Goal: Task Accomplishment & Management: Manage account settings

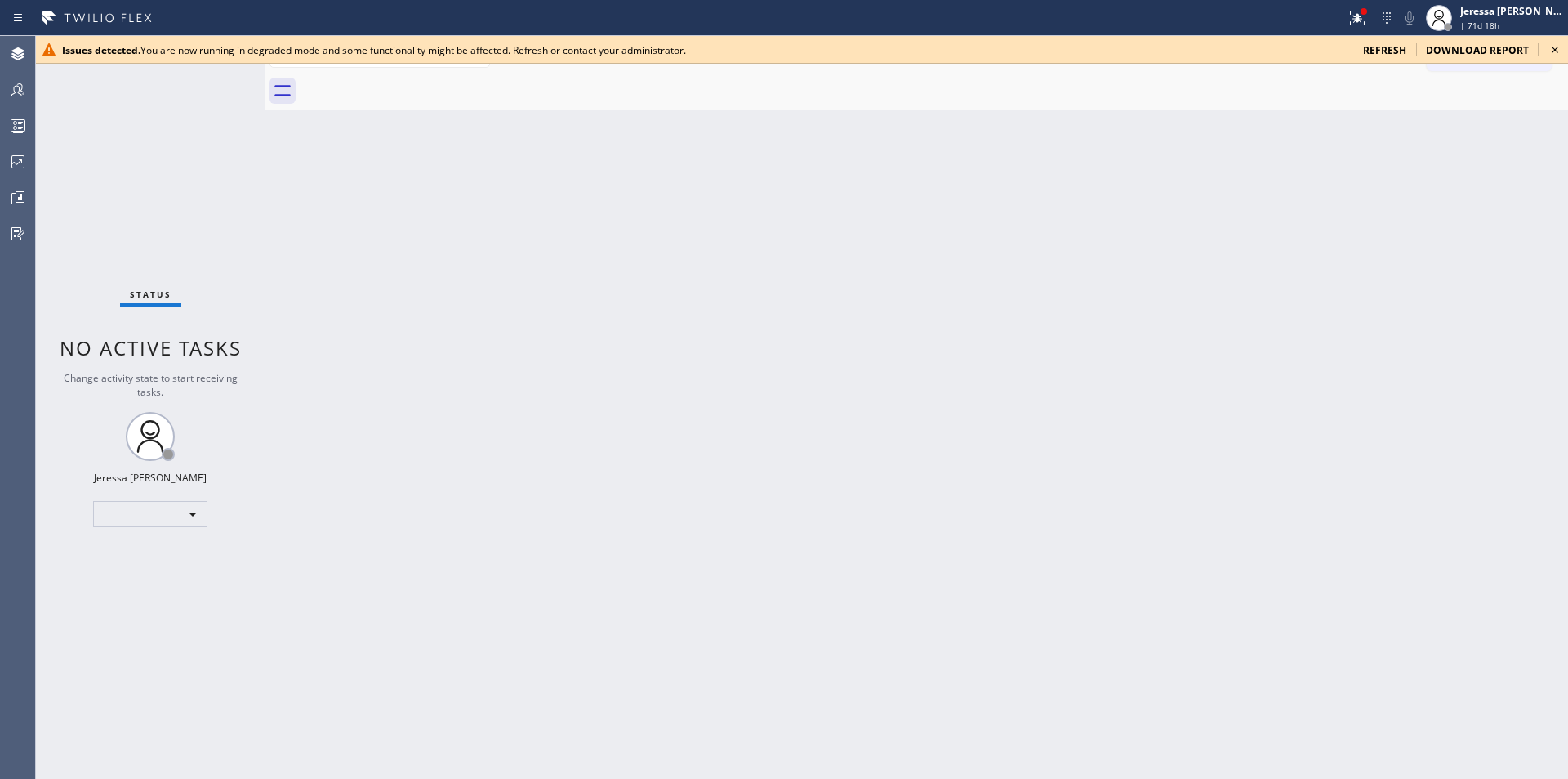
click at [1559, 52] on icon at bounding box center [1555, 50] width 20 height 20
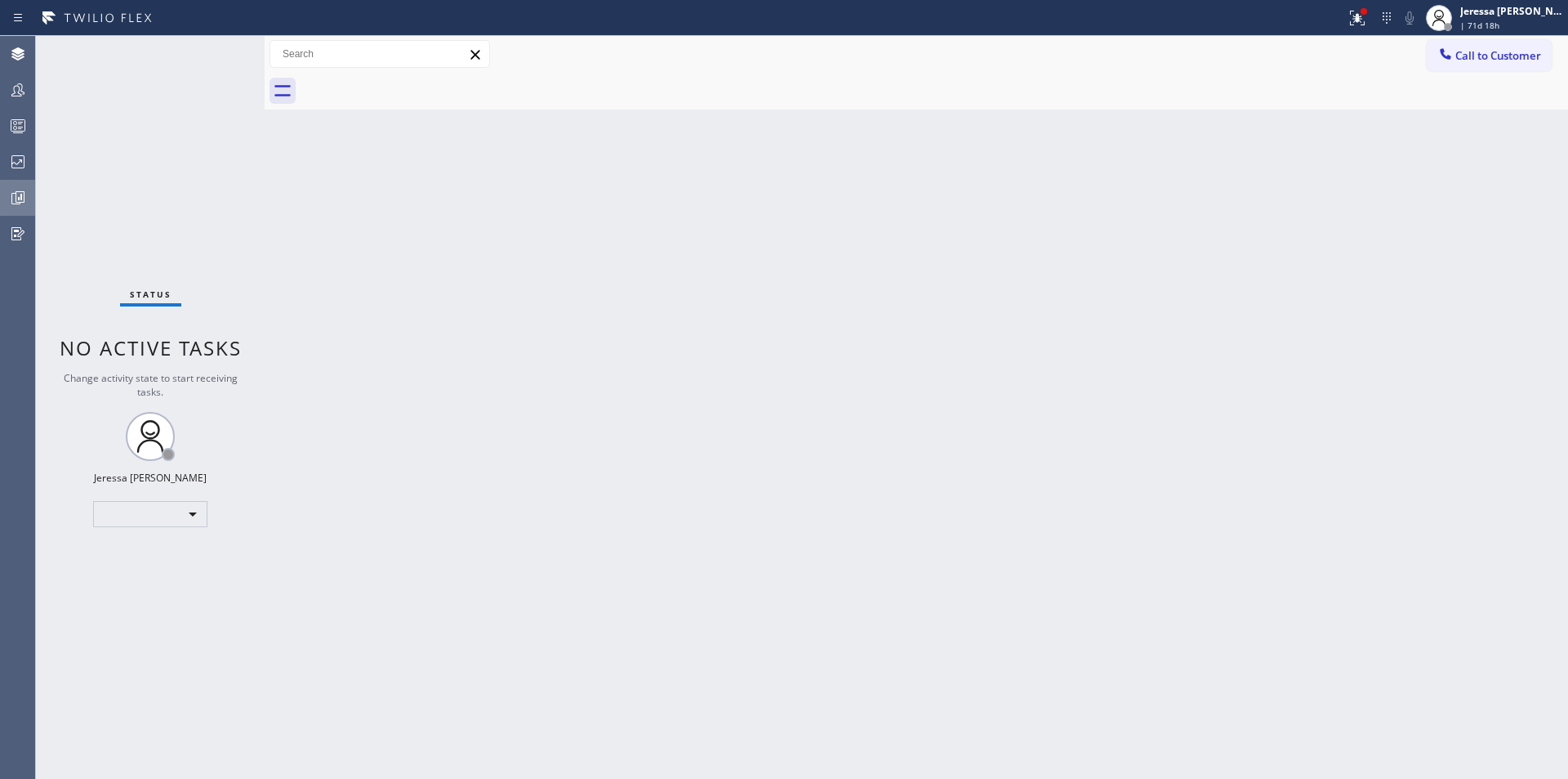
click at [19, 206] on icon at bounding box center [18, 197] width 20 height 20
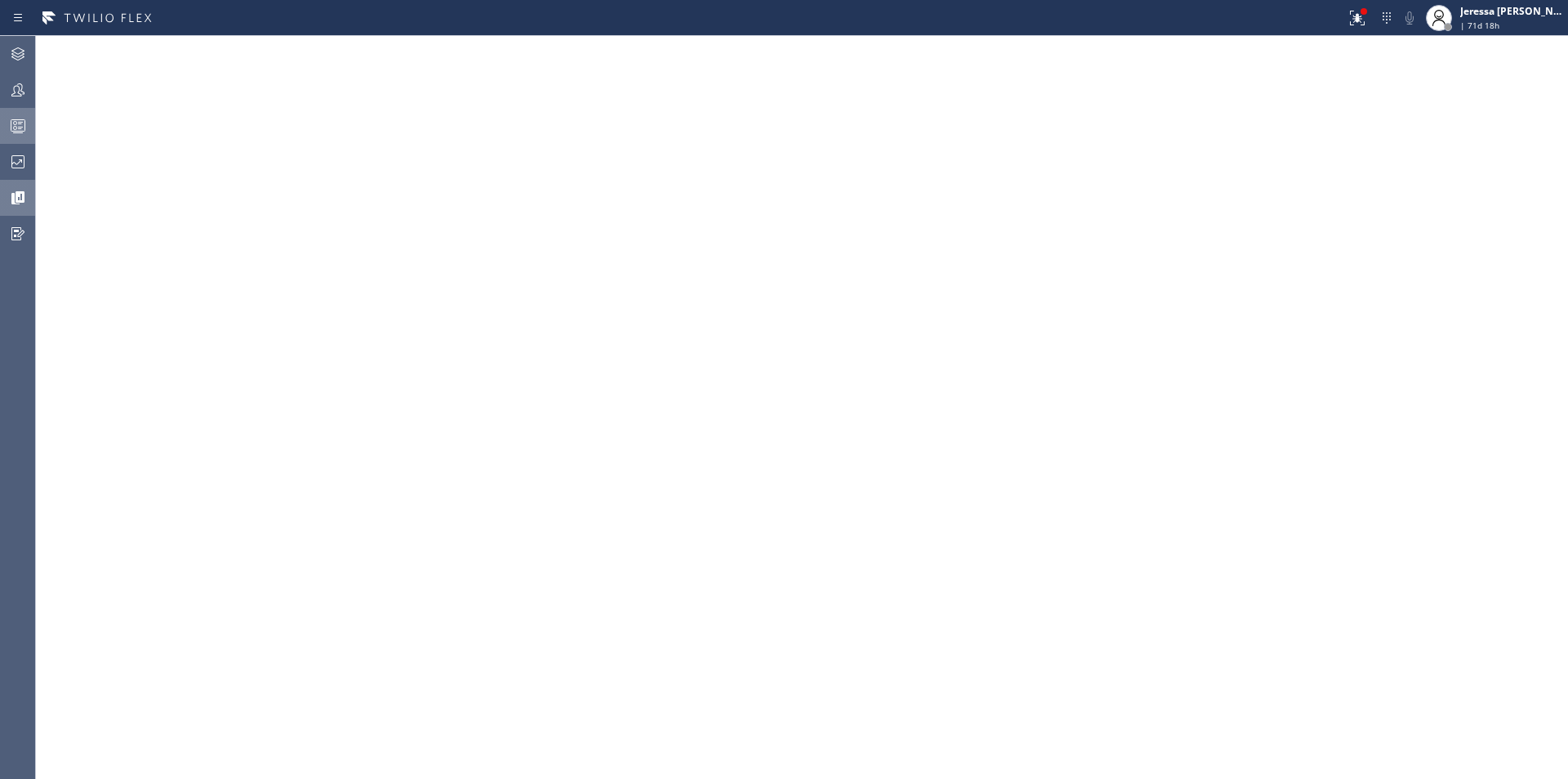
click at [12, 125] on icon at bounding box center [18, 125] width 20 height 20
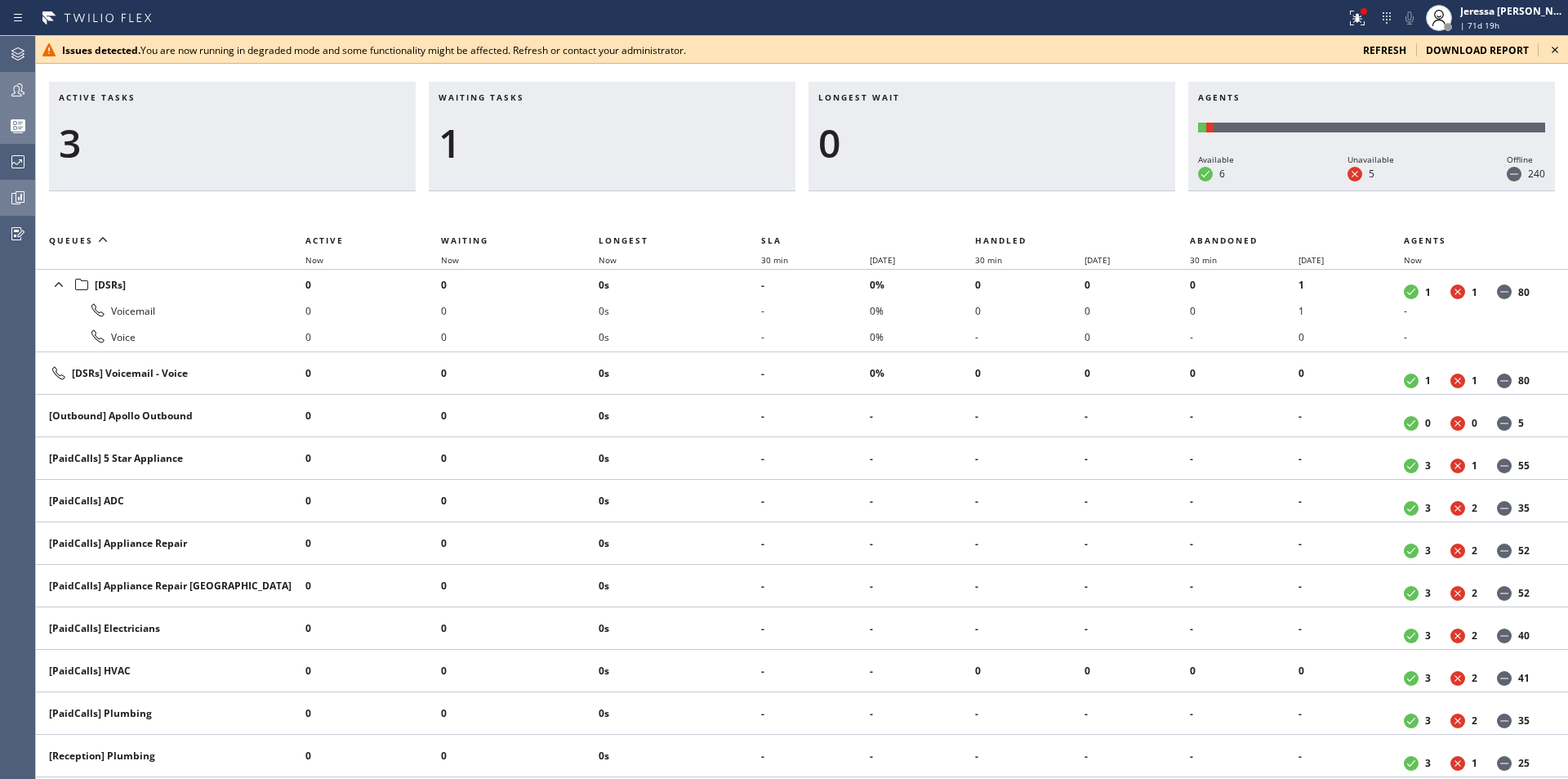
click at [26, 93] on icon at bounding box center [18, 89] width 20 height 20
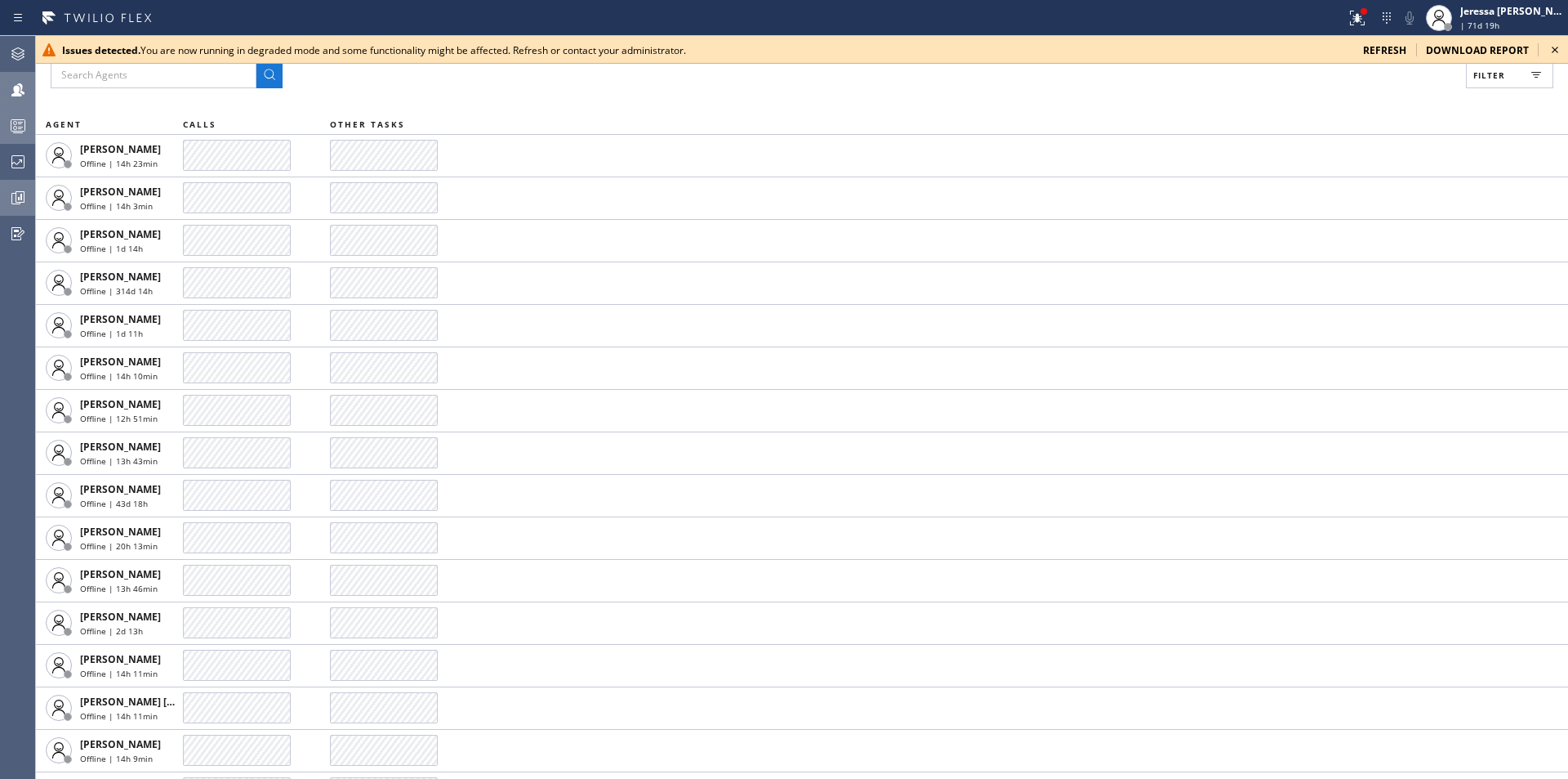
click at [1509, 86] on button "Filter" at bounding box center [1510, 75] width 87 height 26
drag, startPoint x: 1557, startPoint y: 51, endPoint x: 1461, endPoint y: 145, distance: 134.4
click at [1555, 53] on icon at bounding box center [1555, 50] width 20 height 20
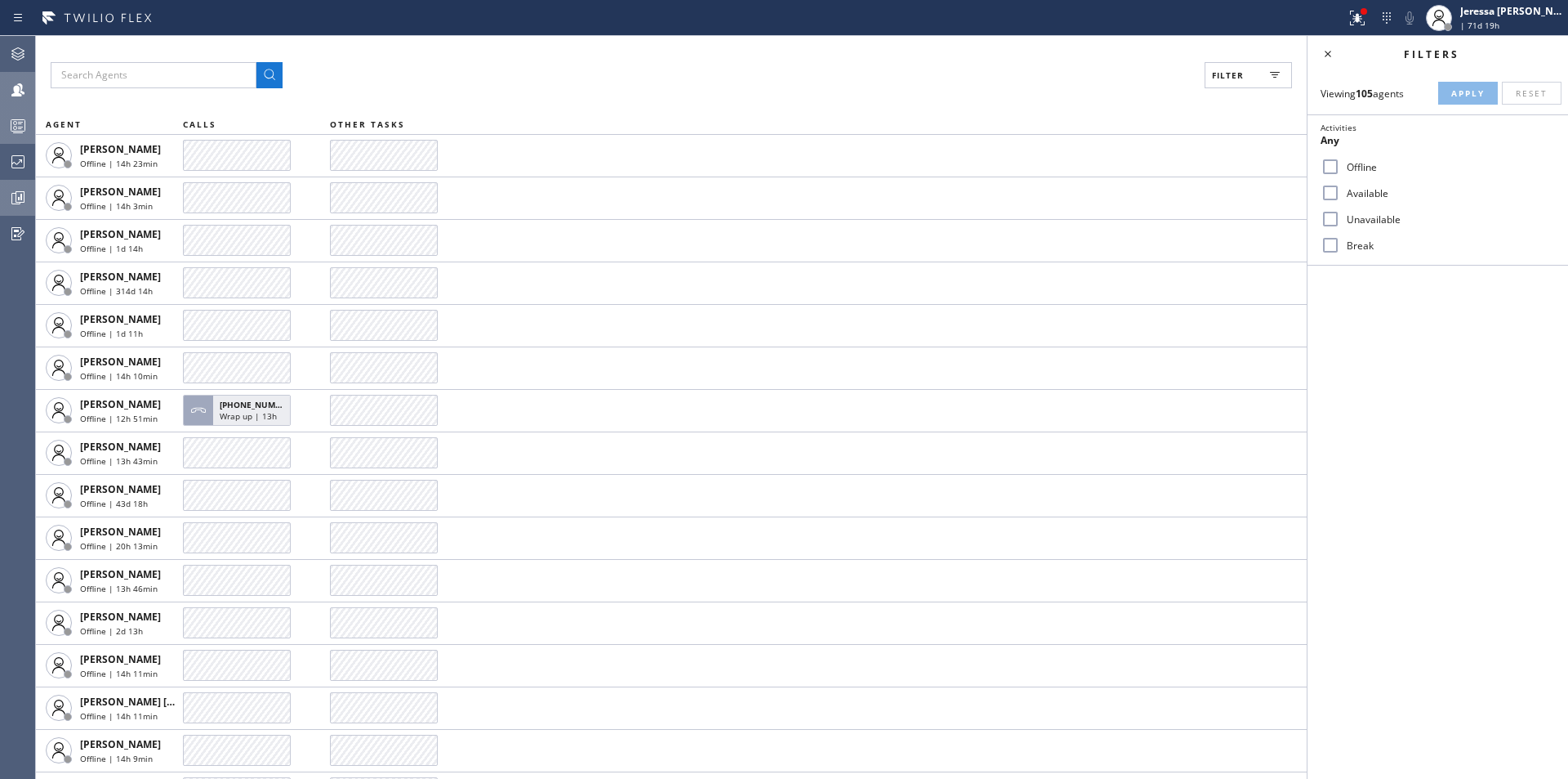
click at [1373, 191] on label "Available" at bounding box center [1448, 193] width 215 height 14
click at [1341, 191] on input "Available" at bounding box center [1330, 193] width 20 height 20
checkbox input "true"
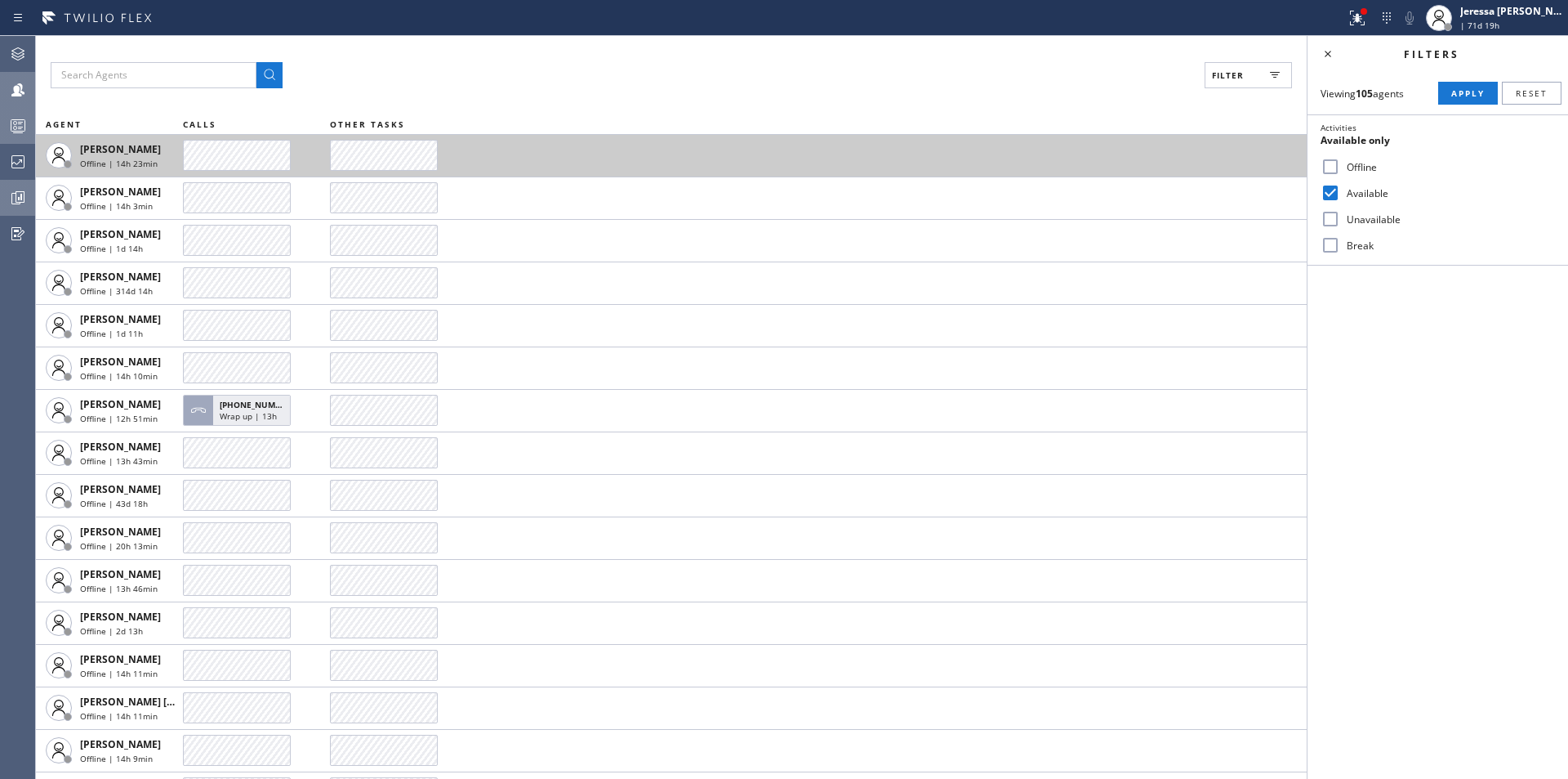
drag, startPoint x: 1463, startPoint y: 97, endPoint x: 1252, endPoint y: 170, distance: 223.3
click at [1464, 97] on span "Apply" at bounding box center [1468, 93] width 34 height 11
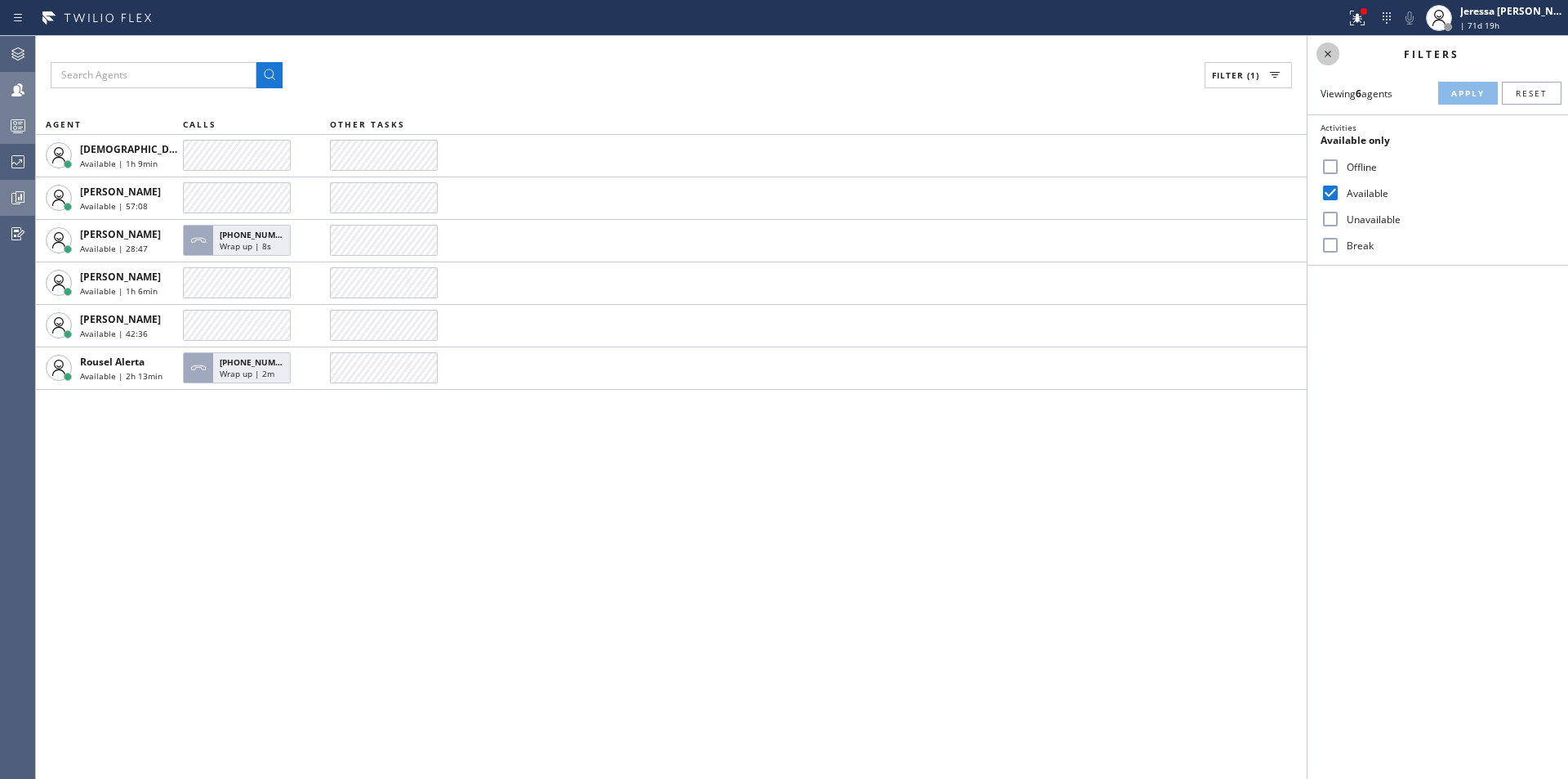
click at [1329, 55] on icon at bounding box center [1327, 54] width 20 height 20
